Goal: Communication & Community: Answer question/provide support

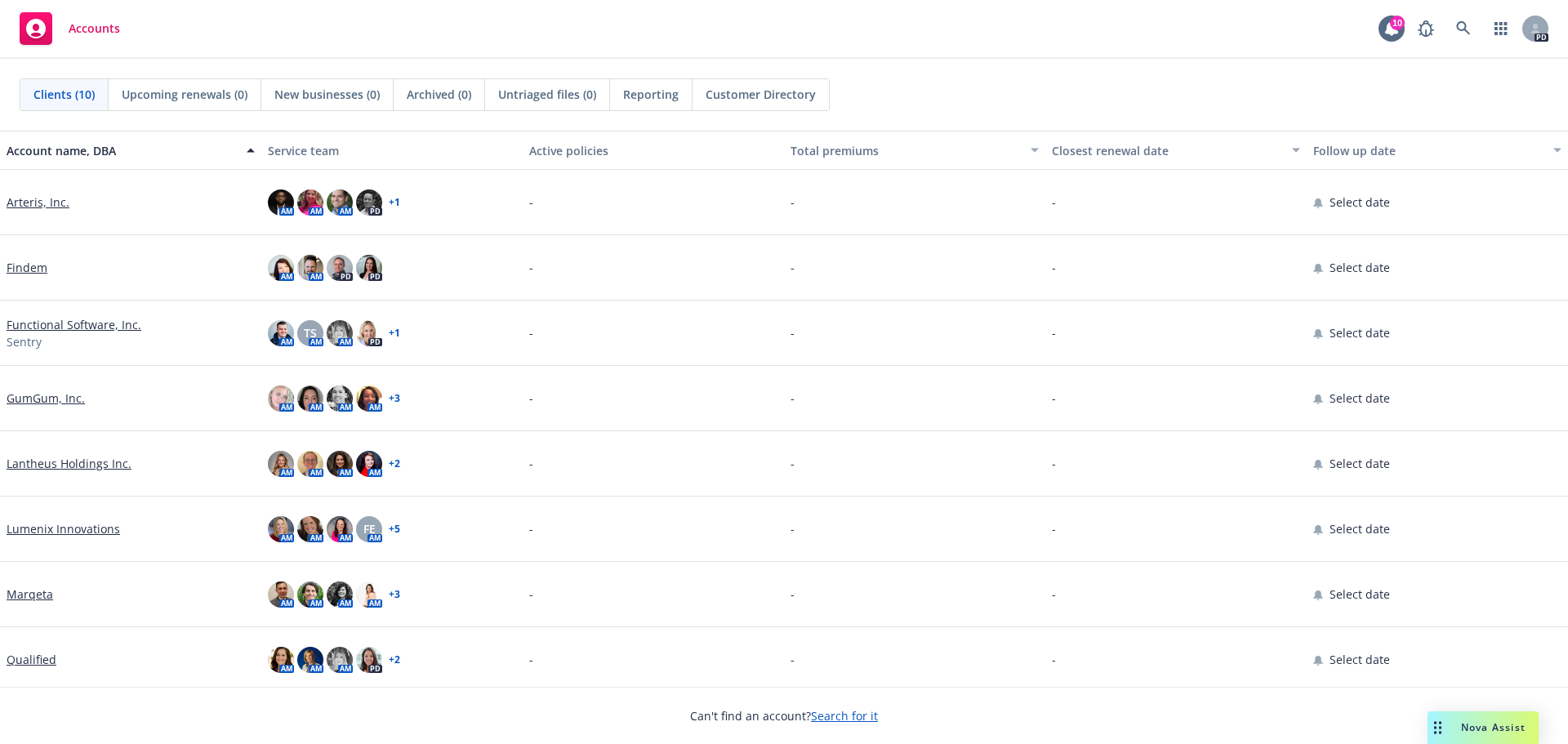
click at [1469, 725] on span "Nova Assist" at bounding box center [1493, 727] width 64 height 13
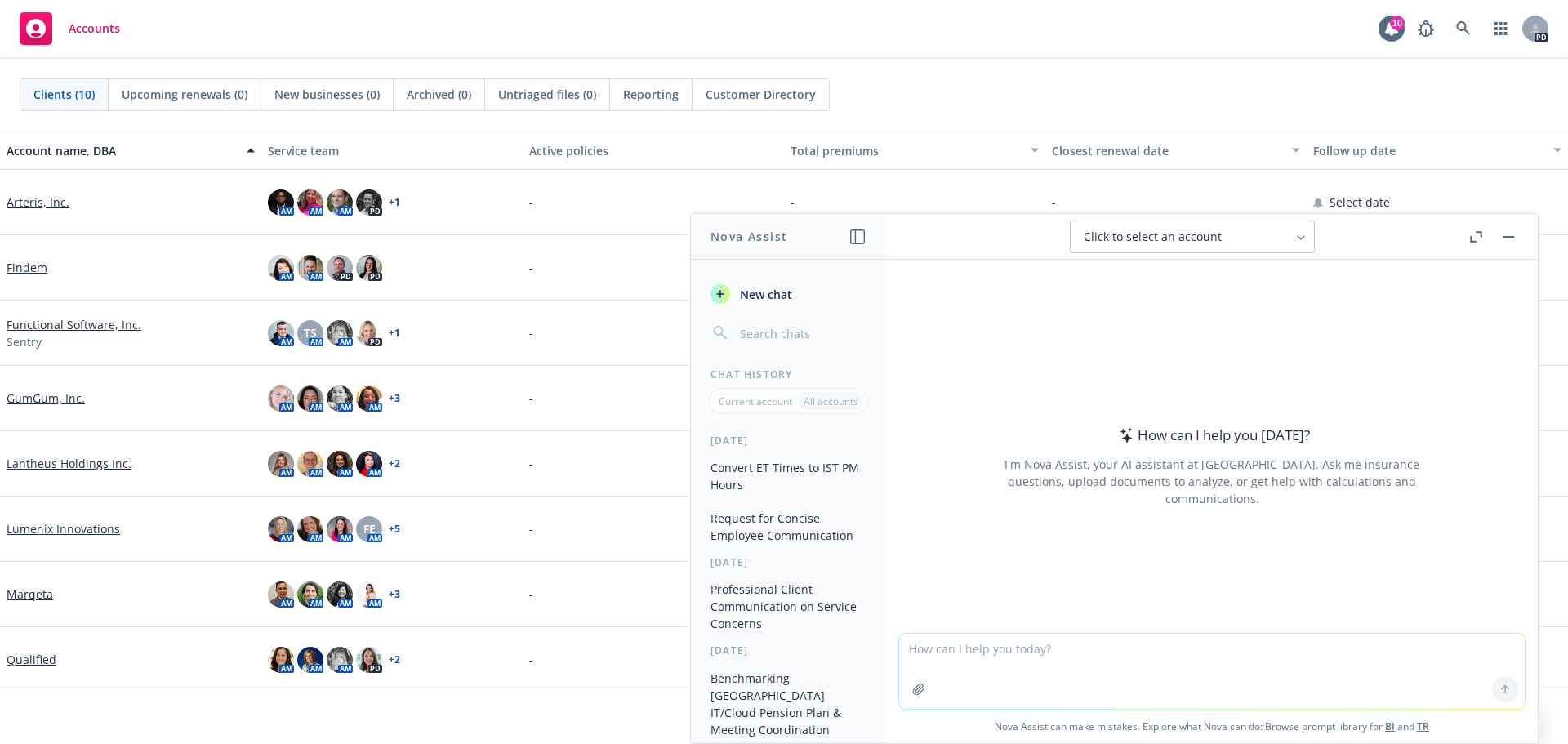
click at [980, 658] on textarea at bounding box center [1212, 672] width 626 height 75
paste textarea "As a follow-up, I thought the format was a bit confusing for the Austria compen…"
type textarea "make more concise: As a follow-up, I thought the format was a bit confusing for…"
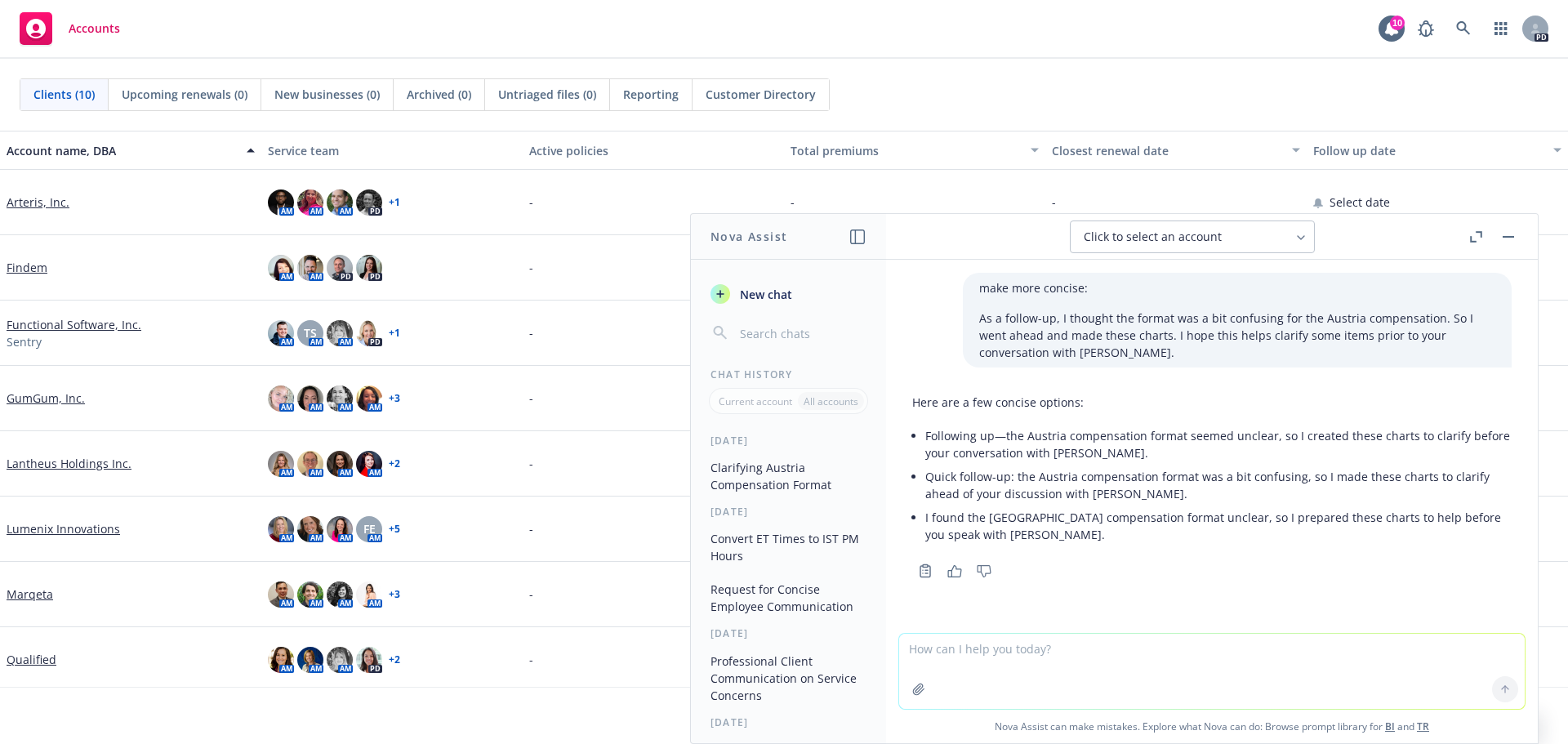
click at [1133, 453] on li "Following up—the Austria compensation format seemed unclear, so I created these…" at bounding box center [1218, 444] width 586 height 40
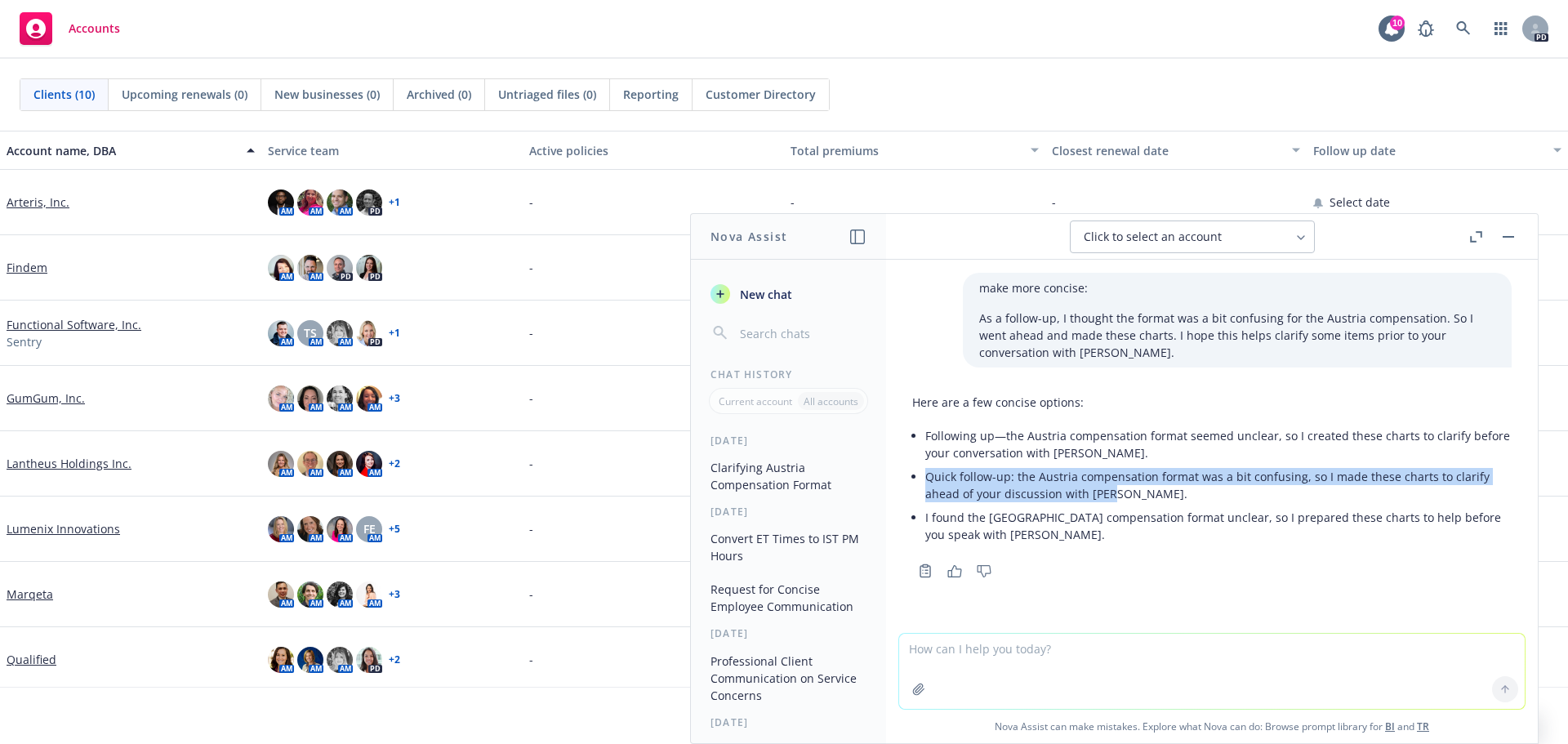
drag, startPoint x: 1112, startPoint y: 494, endPoint x: 913, endPoint y: 483, distance: 199.3
click at [925, 483] on li "Quick follow-up: the Austria compensation format was a bit confusing, so I made…" at bounding box center [1218, 485] width 586 height 40
copy li "Quick follow-up: the Austria compensation format was a bit confusing, so I made…"
click at [1090, 491] on li "Quick follow-up: the Austria compensation format was a bit confusing, so I made…" at bounding box center [1218, 485] width 586 height 40
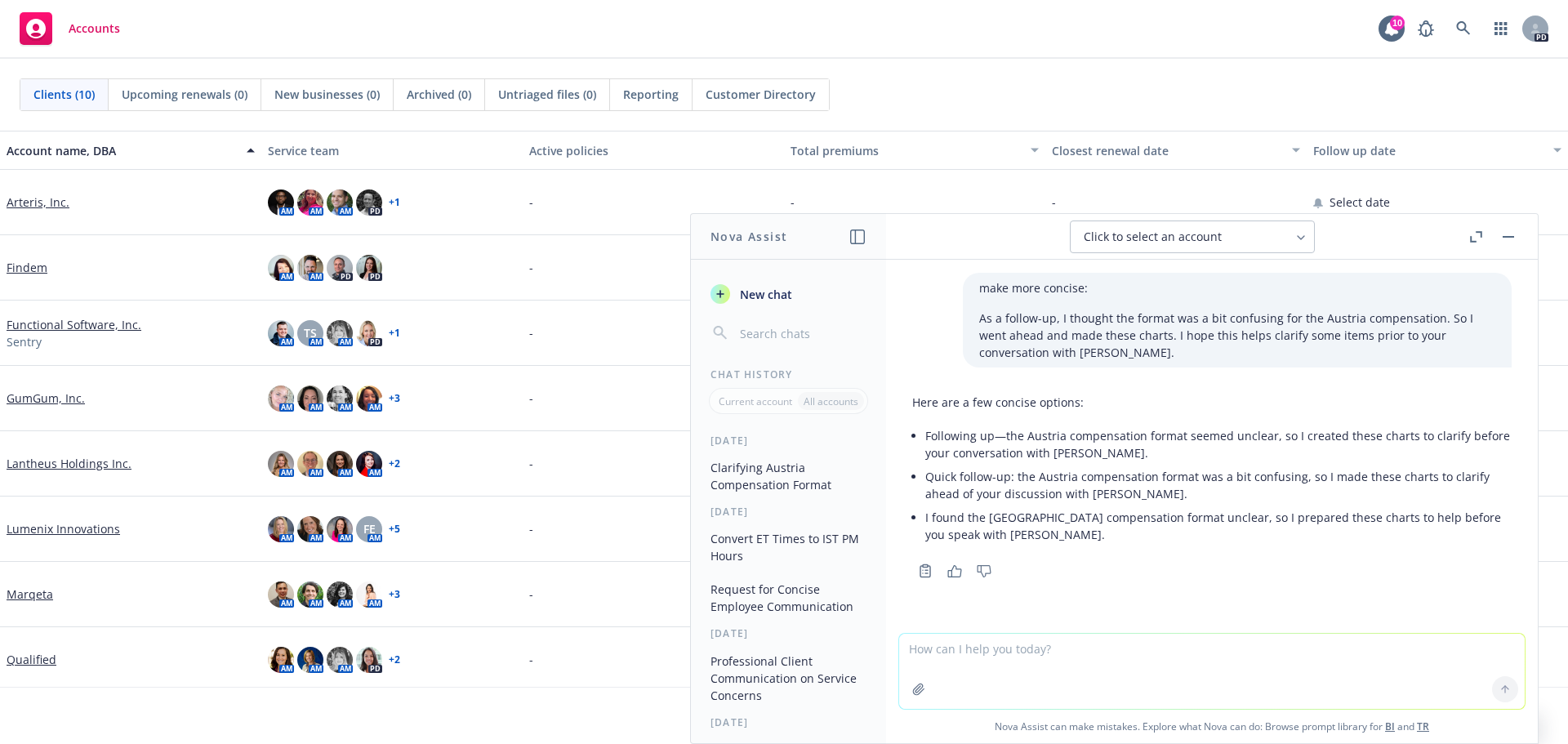
click at [989, 651] on textarea at bounding box center [1212, 672] width 626 height 75
paste textarea "Thank you kindly for your message. We realize Unum has been very gracious with …"
type textarea "make this more professioinal: Thank you kindly for your message. We realize Unu…"
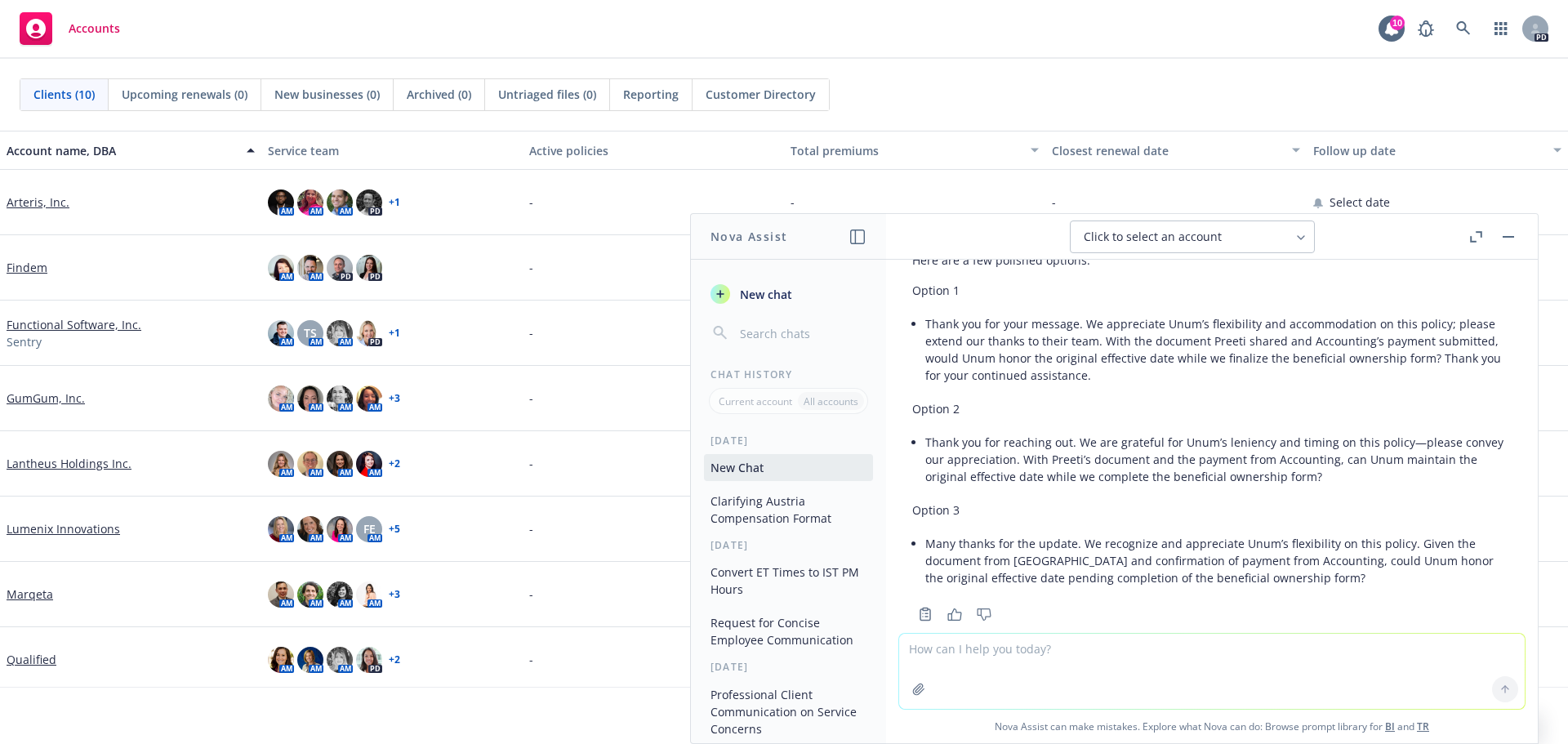
scroll to position [533, 0]
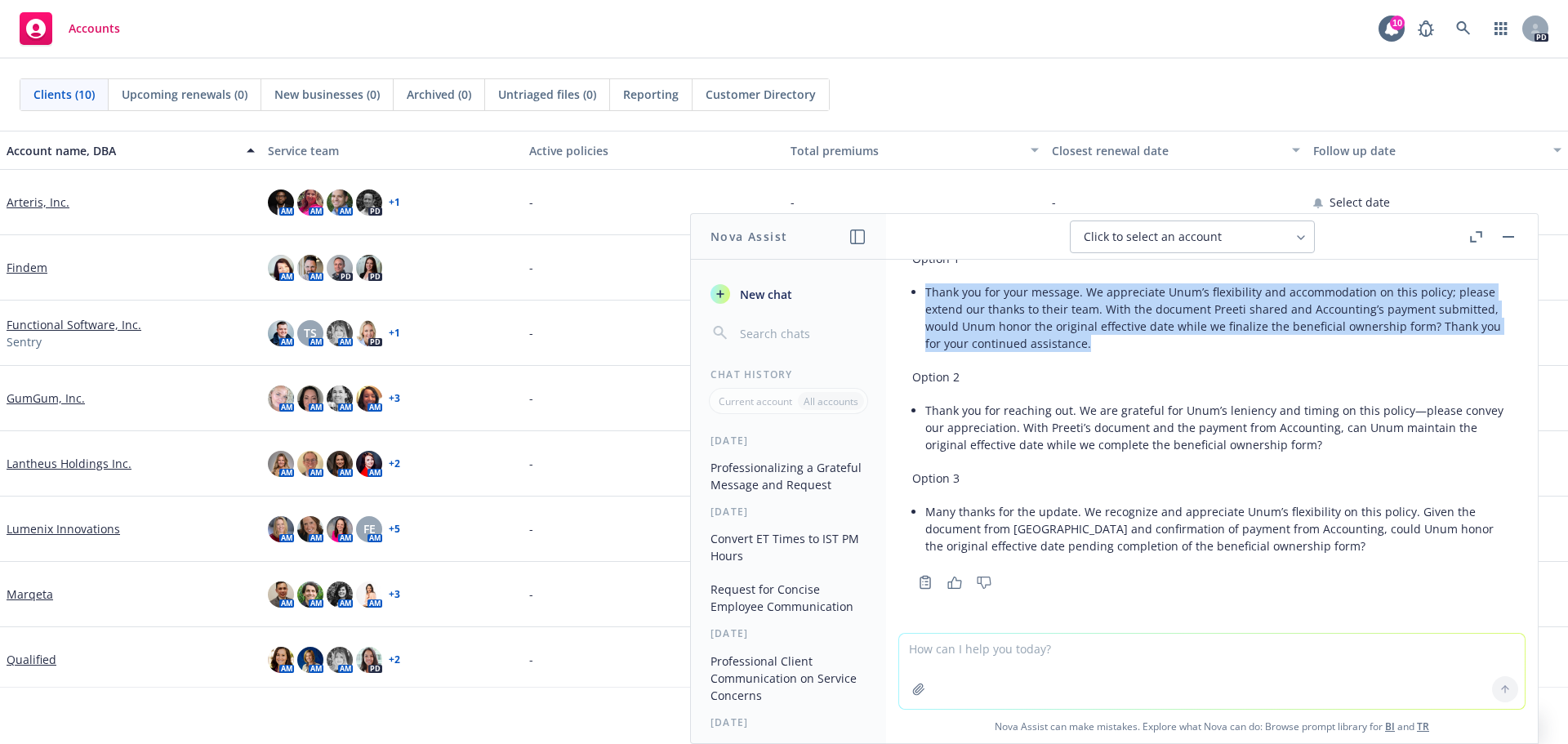
drag, startPoint x: 1089, startPoint y: 342, endPoint x: 904, endPoint y: 297, distance: 190.4
click at [904, 297] on div "Here are a few polished options: Option 1 Thank you for your message. We apprec…" at bounding box center [1212, 402] width 626 height 380
copy li "Thank you for your message. We appreciate Unum’s flexibility and accommodation …"
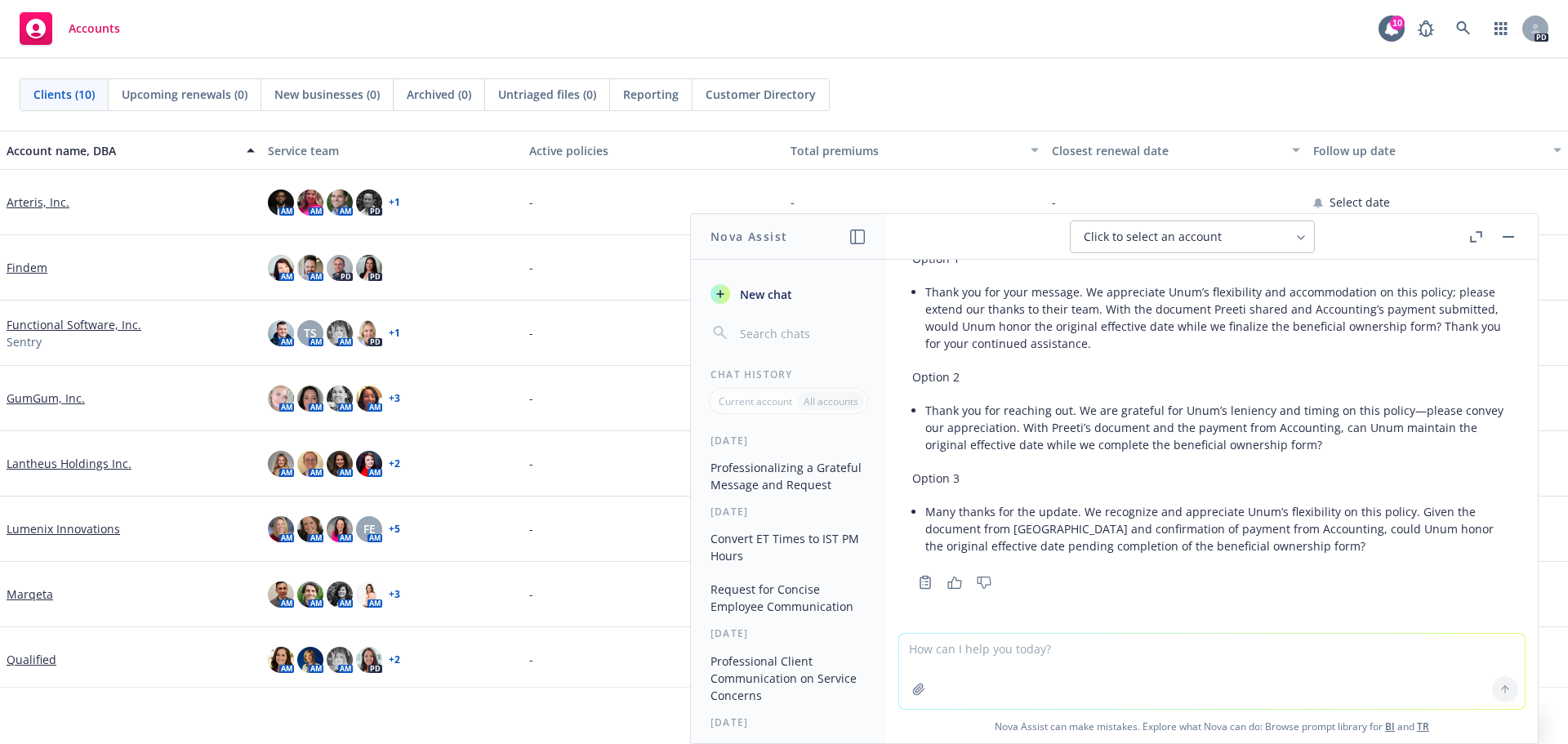
click at [1345, 429] on li "Thank you for reaching out. We are grateful for Unum’s leniency and timing on t…" at bounding box center [1218, 427] width 586 height 58
click at [1009, 667] on textarea at bounding box center [1212, 672] width 626 height 75
paste textarea "Sorry for the triple ping—RVM has told us that they have a bit of a language ba…"
type textarea "make this less blunt and more professional: Sorry for the triple ping—RVM has t…"
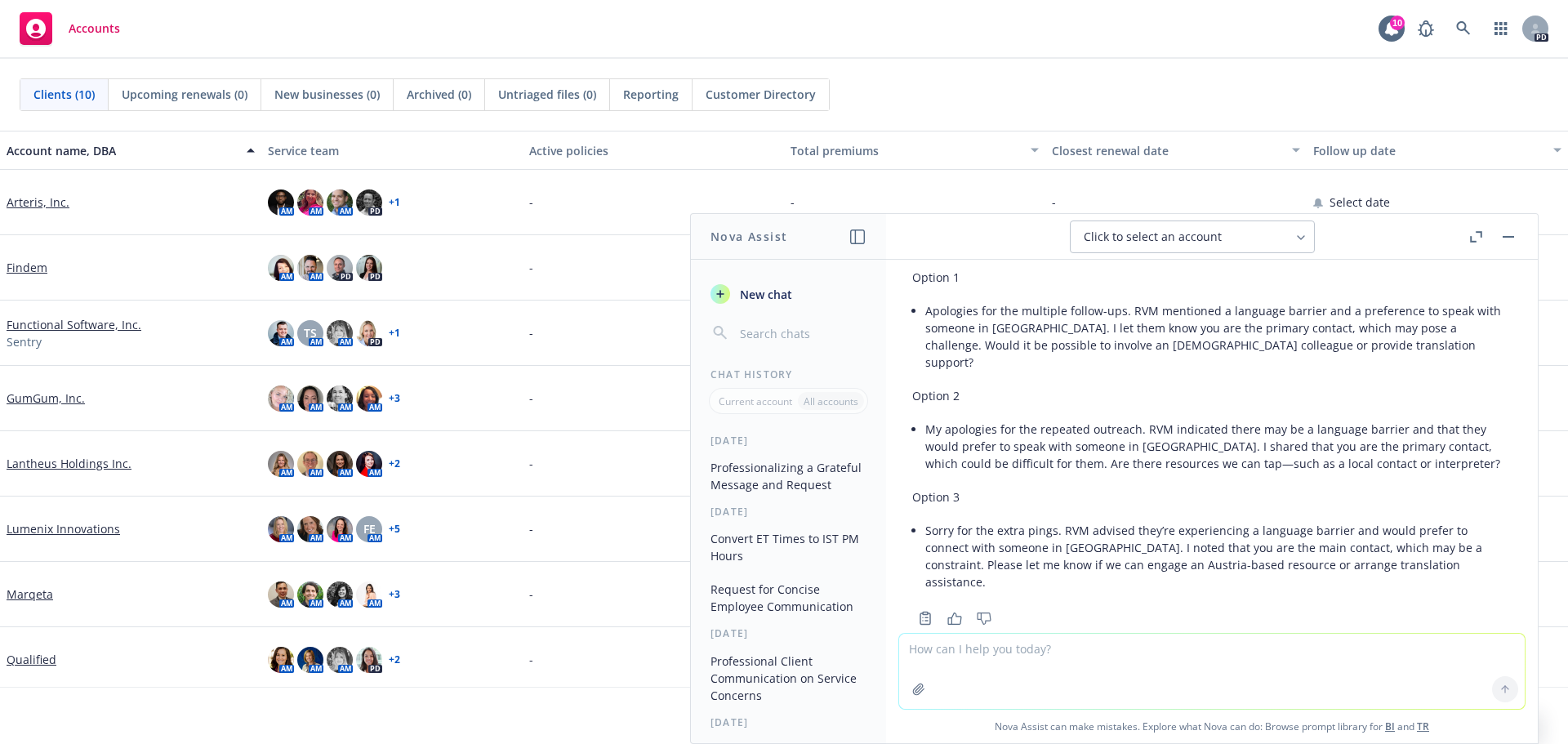
scroll to position [1031, 0]
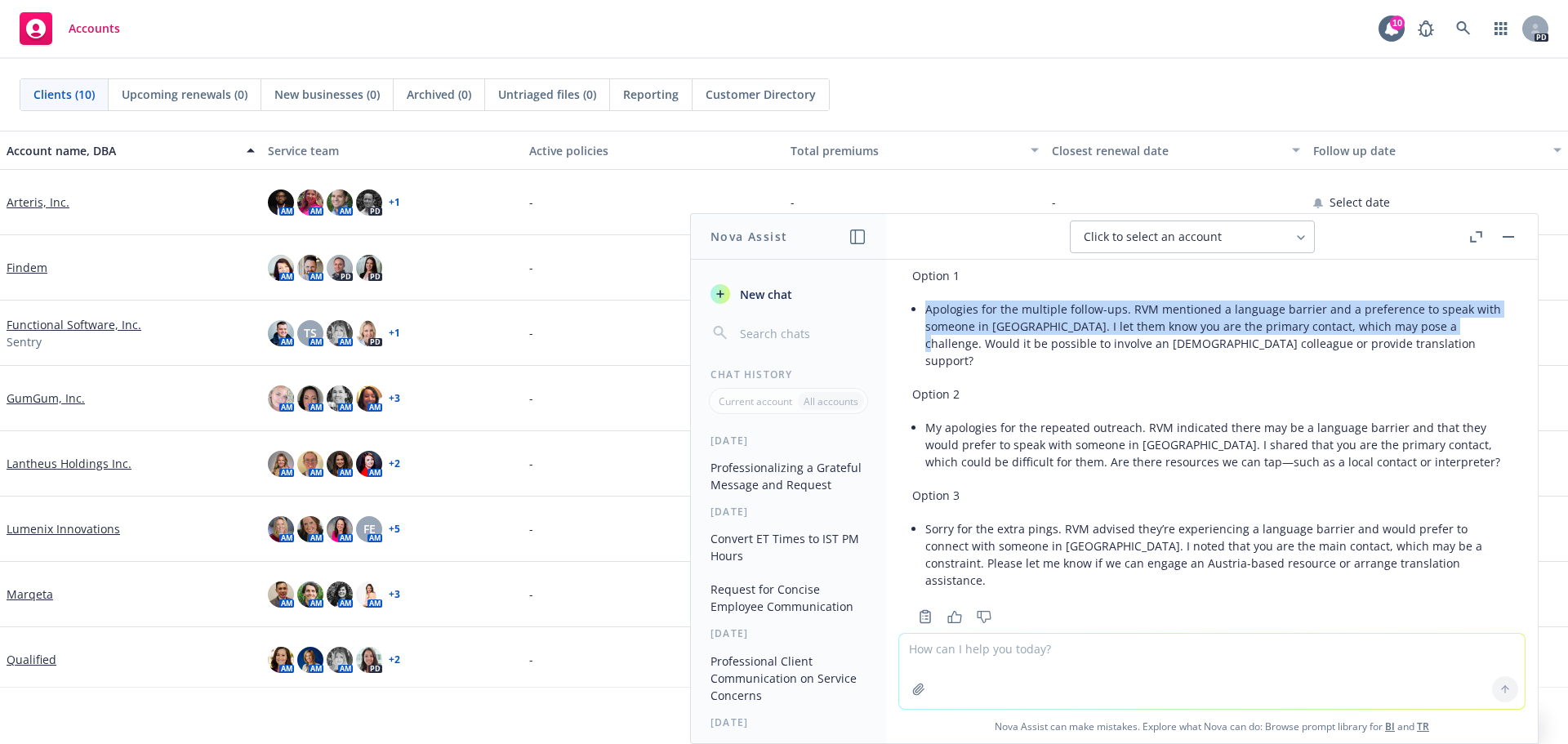
drag, startPoint x: 1427, startPoint y: 330, endPoint x: 918, endPoint y: 309, distance: 509.4
click at [918, 309] on div "Here are a few polished options: Option 1 Apologies for the multiple follow-ups…" at bounding box center [1212, 414] width 600 height 369
copy li "Apologies for the multiple follow-ups. RVM mentioned a language barrier and a p…"
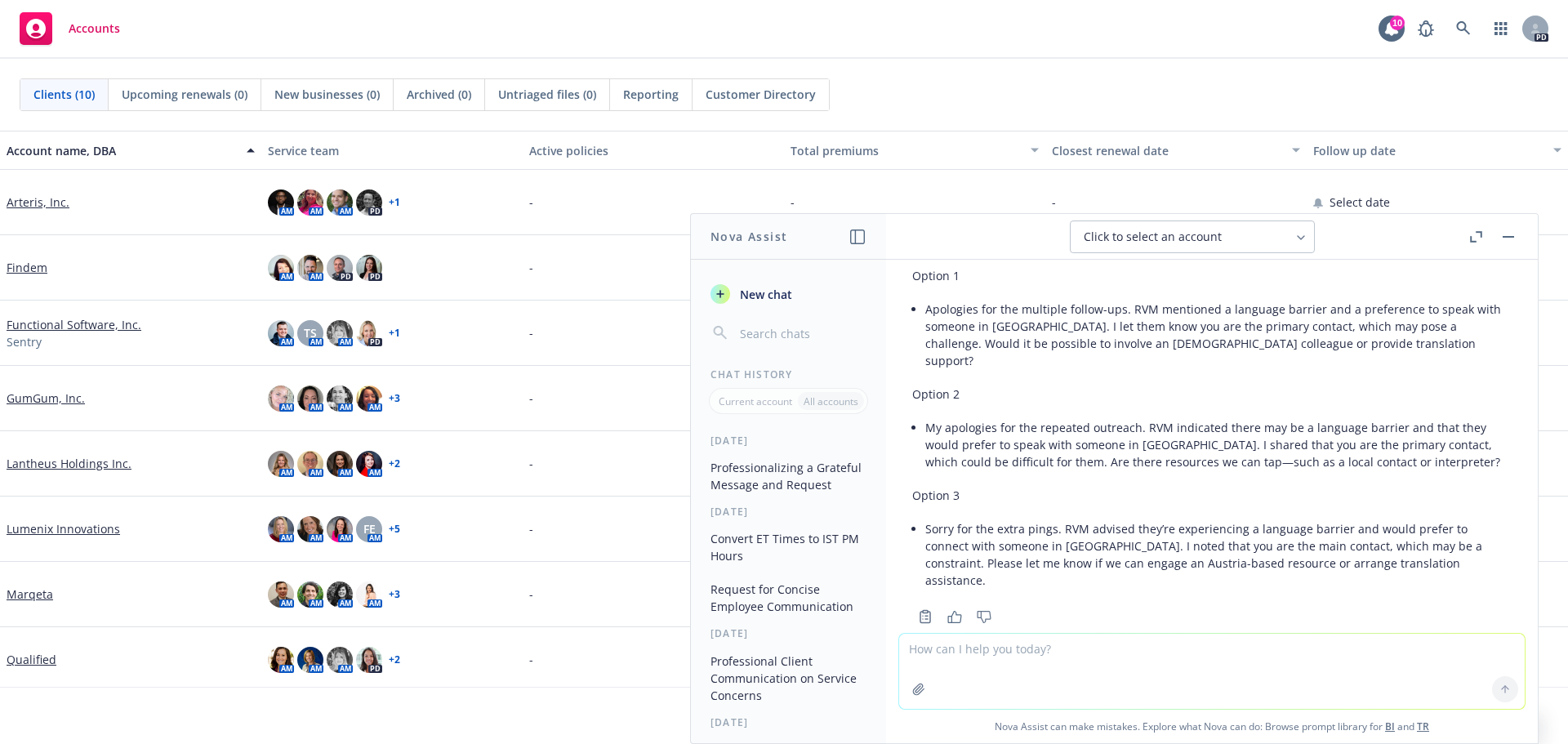
click at [1222, 416] on li "My apologies for the repeated outreach. RVM indicated there may be a language b…" at bounding box center [1218, 445] width 586 height 58
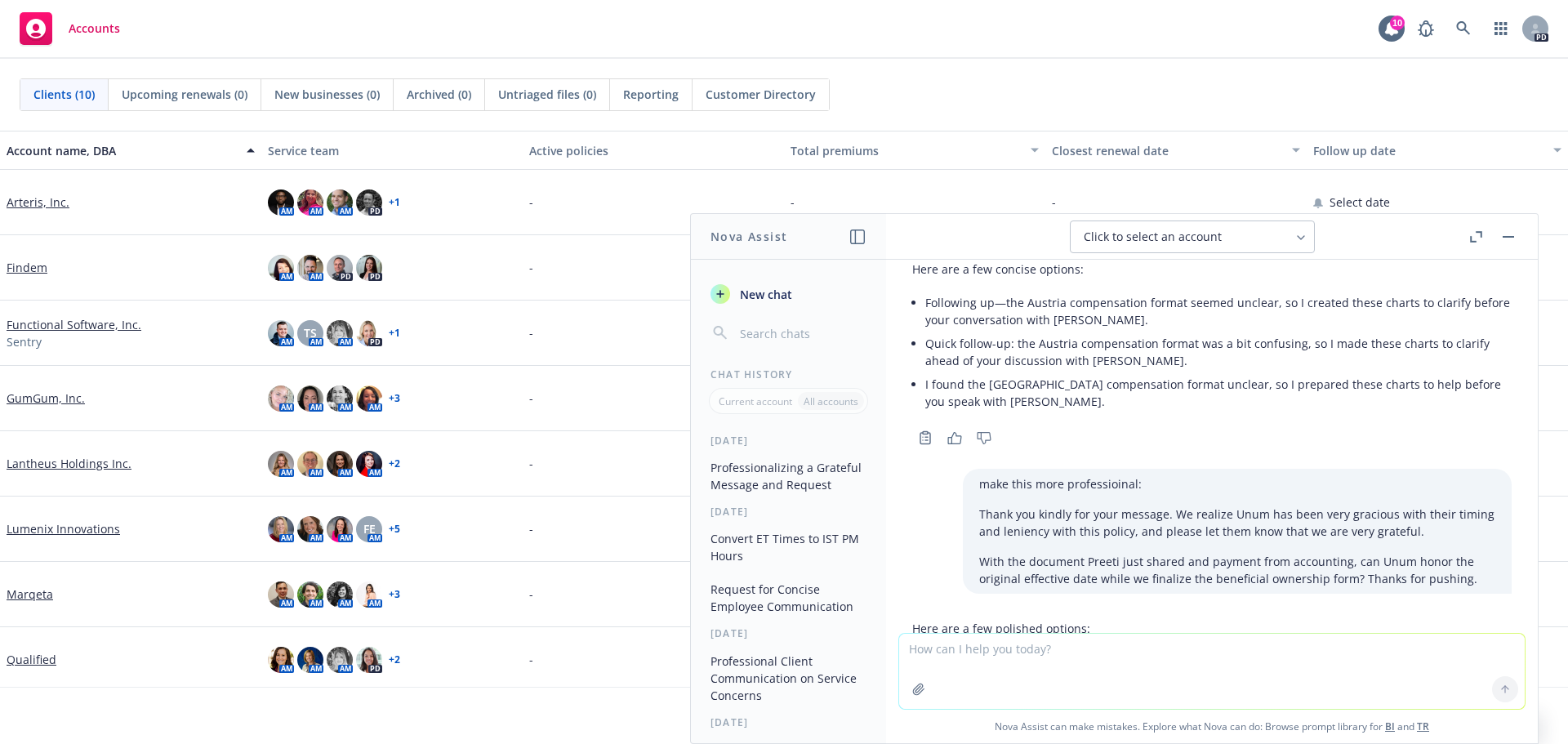
scroll to position [132, 0]
